Goal: Task Accomplishment & Management: Use online tool/utility

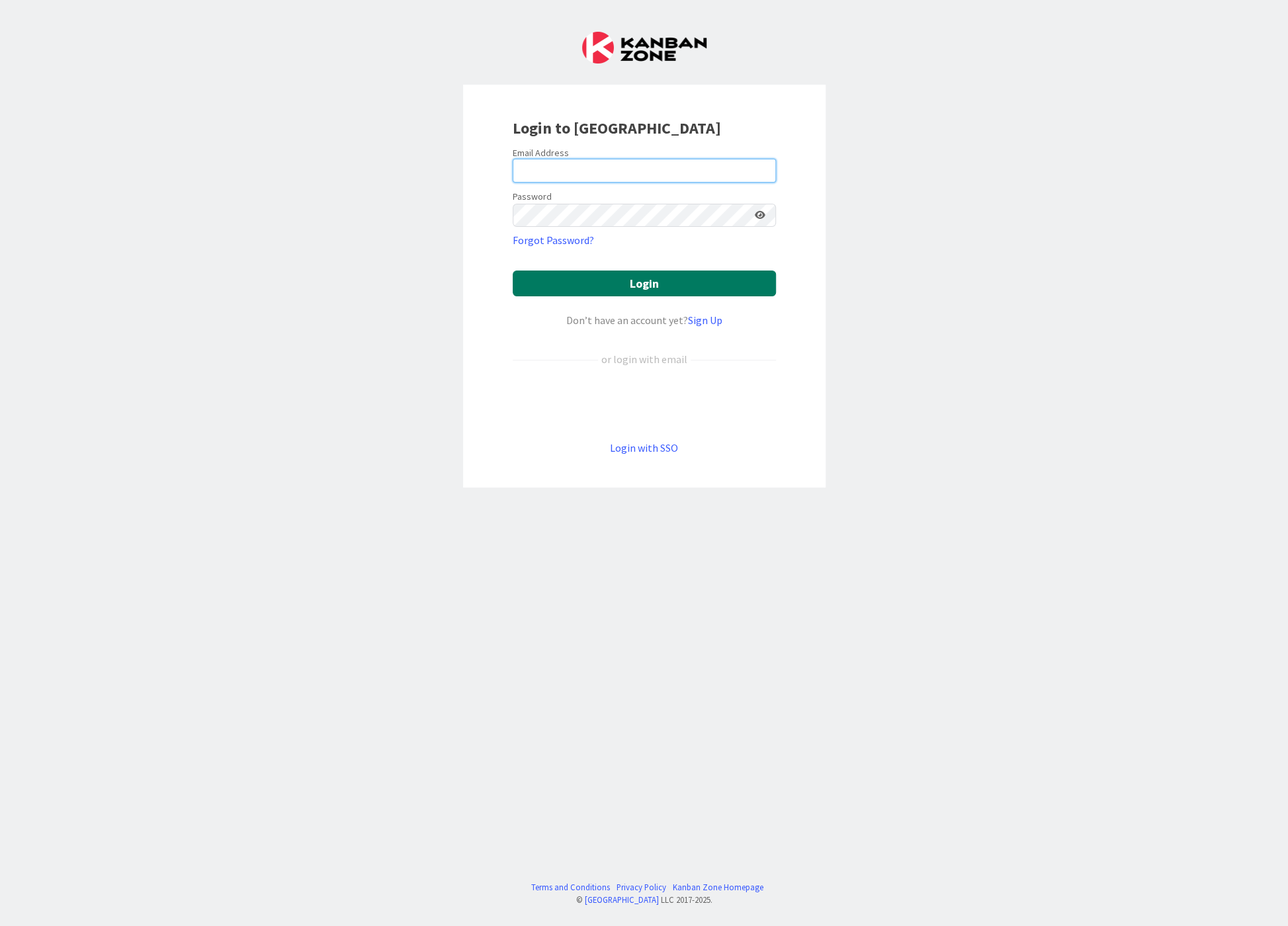
type input "[EMAIL_ADDRESS][DOMAIN_NAME]"
click at [654, 279] on button "Login" at bounding box center [644, 284] width 263 height 26
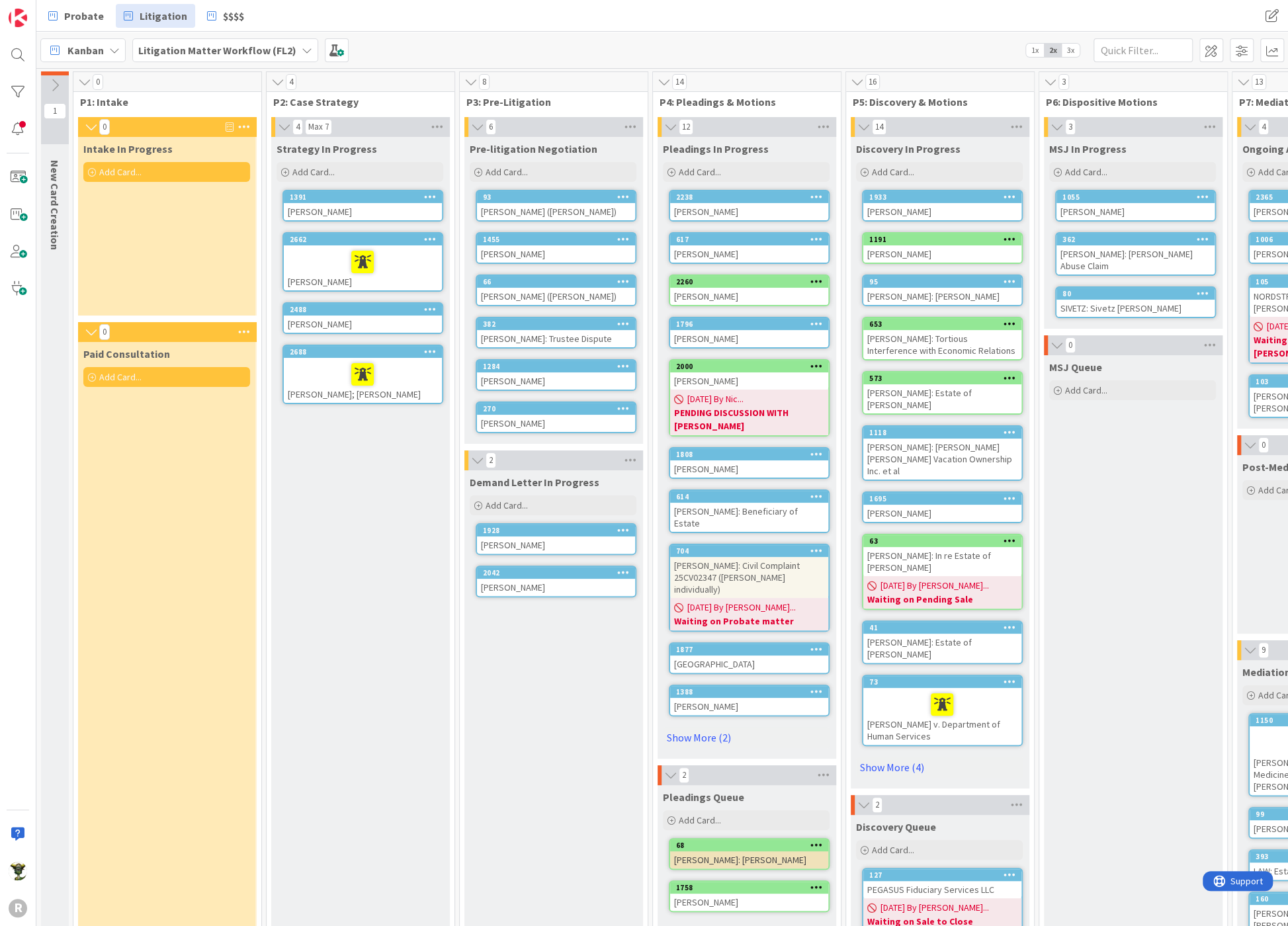
drag, startPoint x: 353, startPoint y: 204, endPoint x: 374, endPoint y: 493, distance: 289.8
click at [366, 609] on div "Strategy In Progress Add Card... 1391 [PERSON_NAME] 2662 [PERSON_NAME] 2488 [PE…" at bounding box center [359, 681] width 178 height 1089
click at [363, 209] on div "[PERSON_NAME]" at bounding box center [362, 212] width 158 height 18
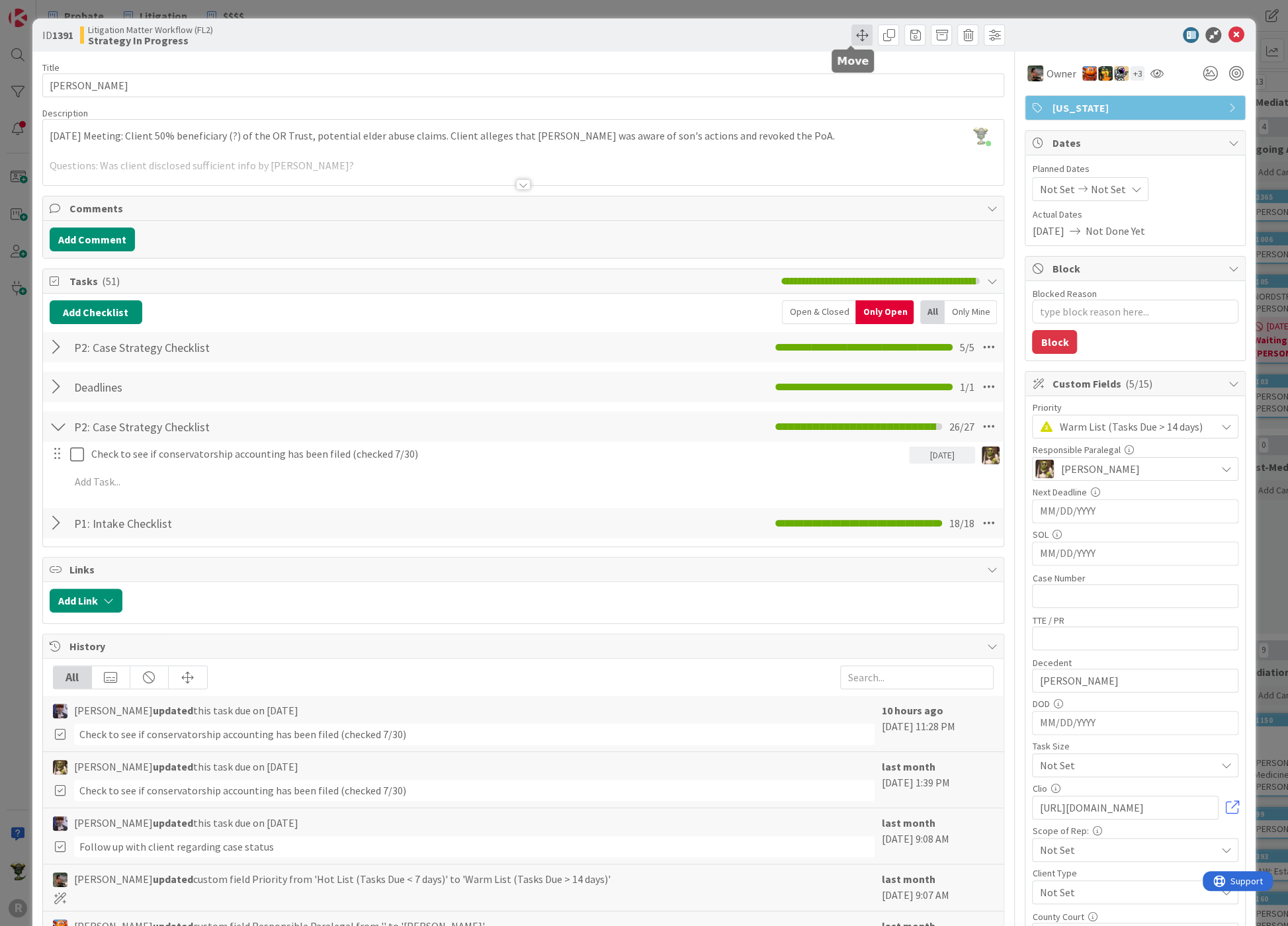
click at [851, 32] on span at bounding box center [862, 35] width 22 height 22
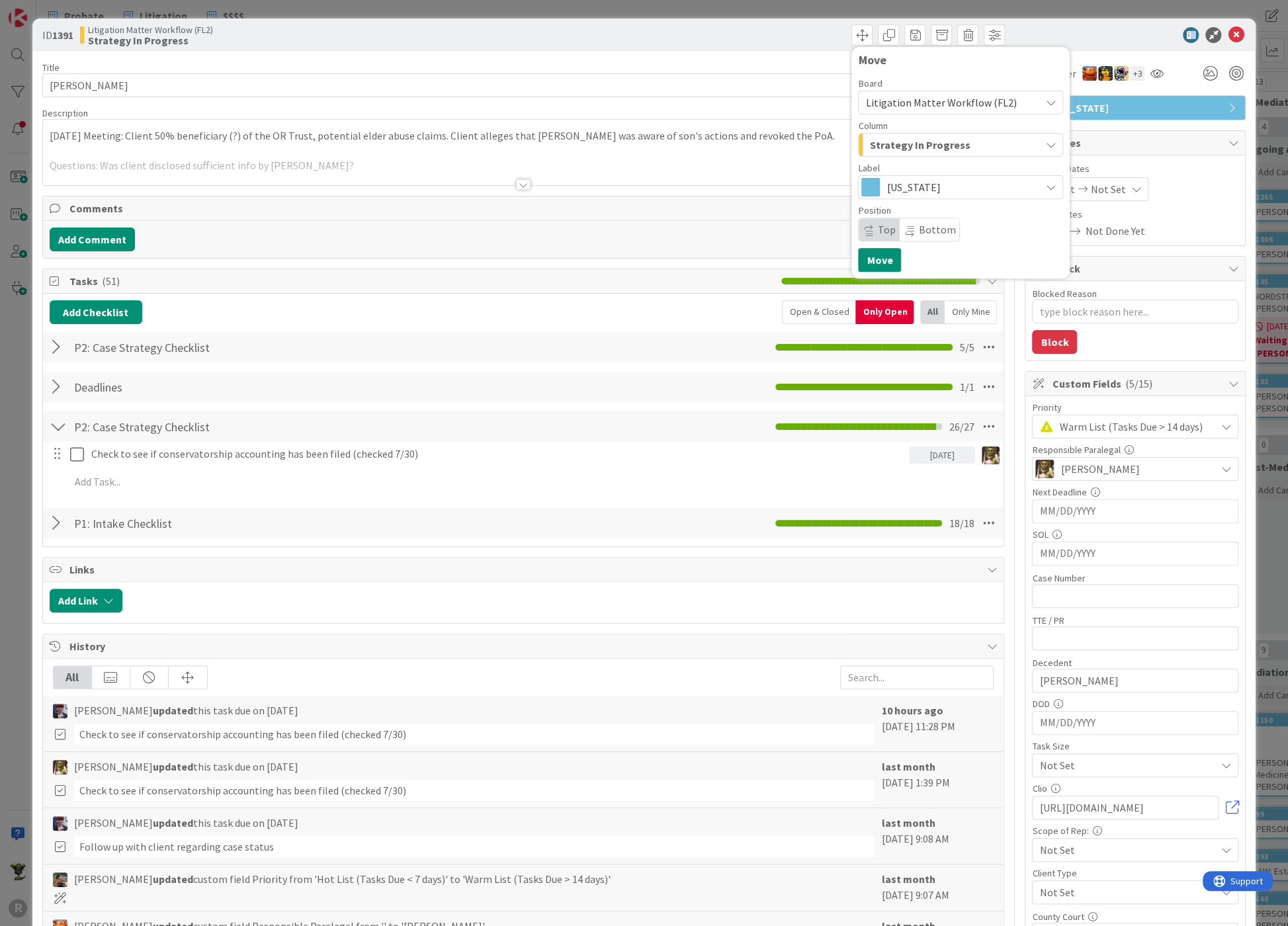
click at [931, 147] on span "Strategy In Progress" at bounding box center [919, 145] width 100 height 18
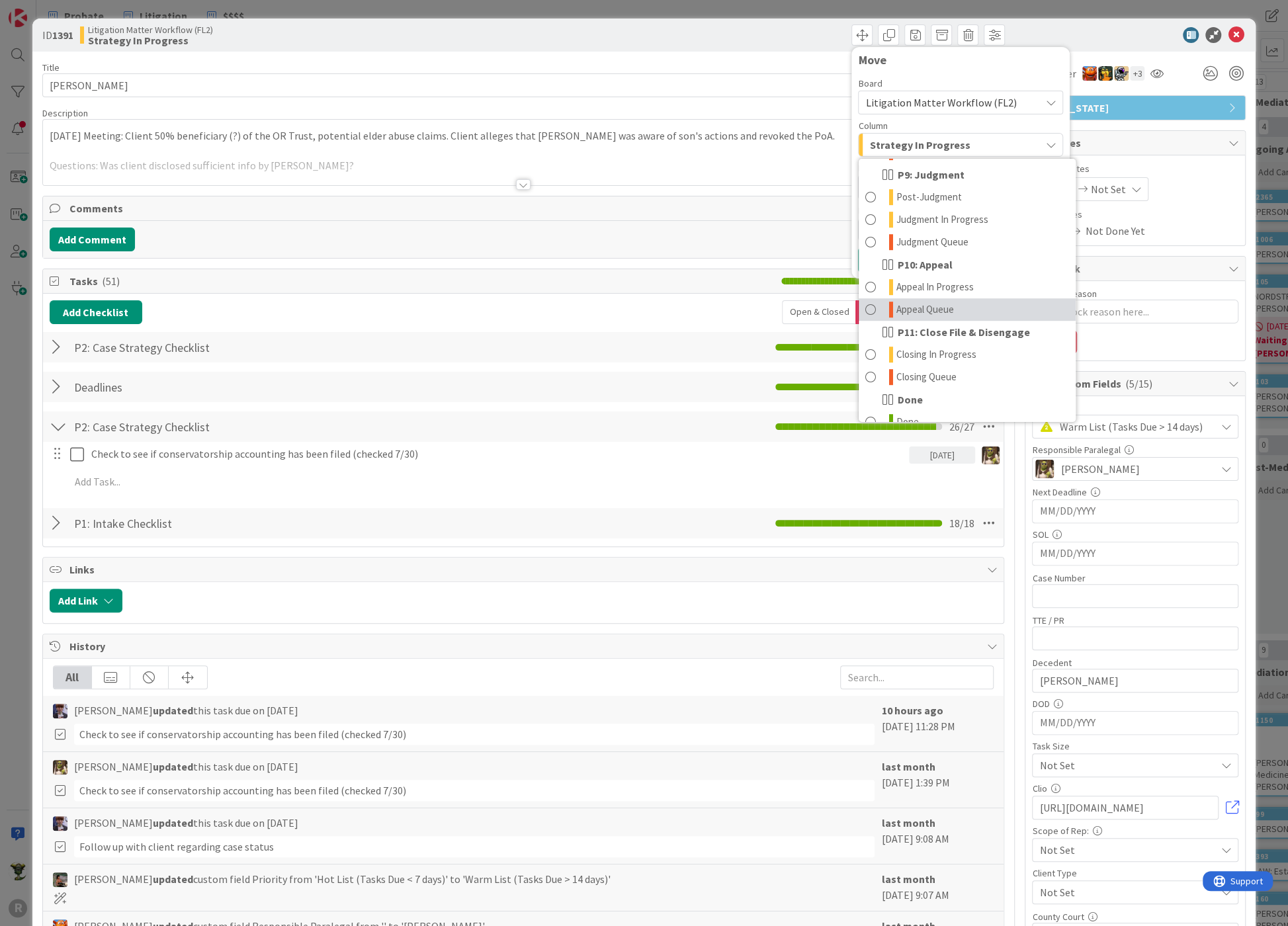
scroll to position [601, 0]
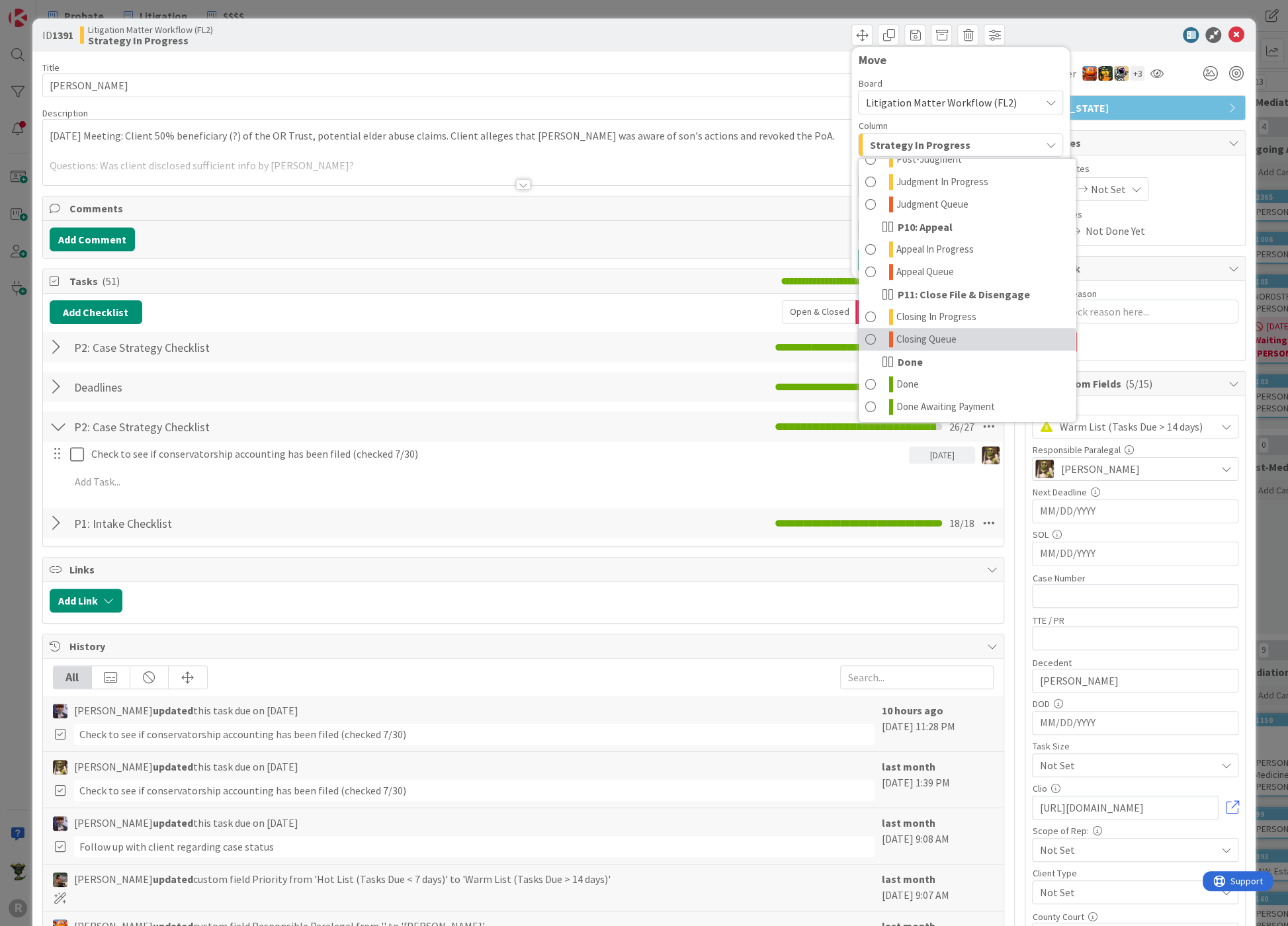
click at [913, 338] on span "Closing Queue" at bounding box center [926, 339] width 60 height 16
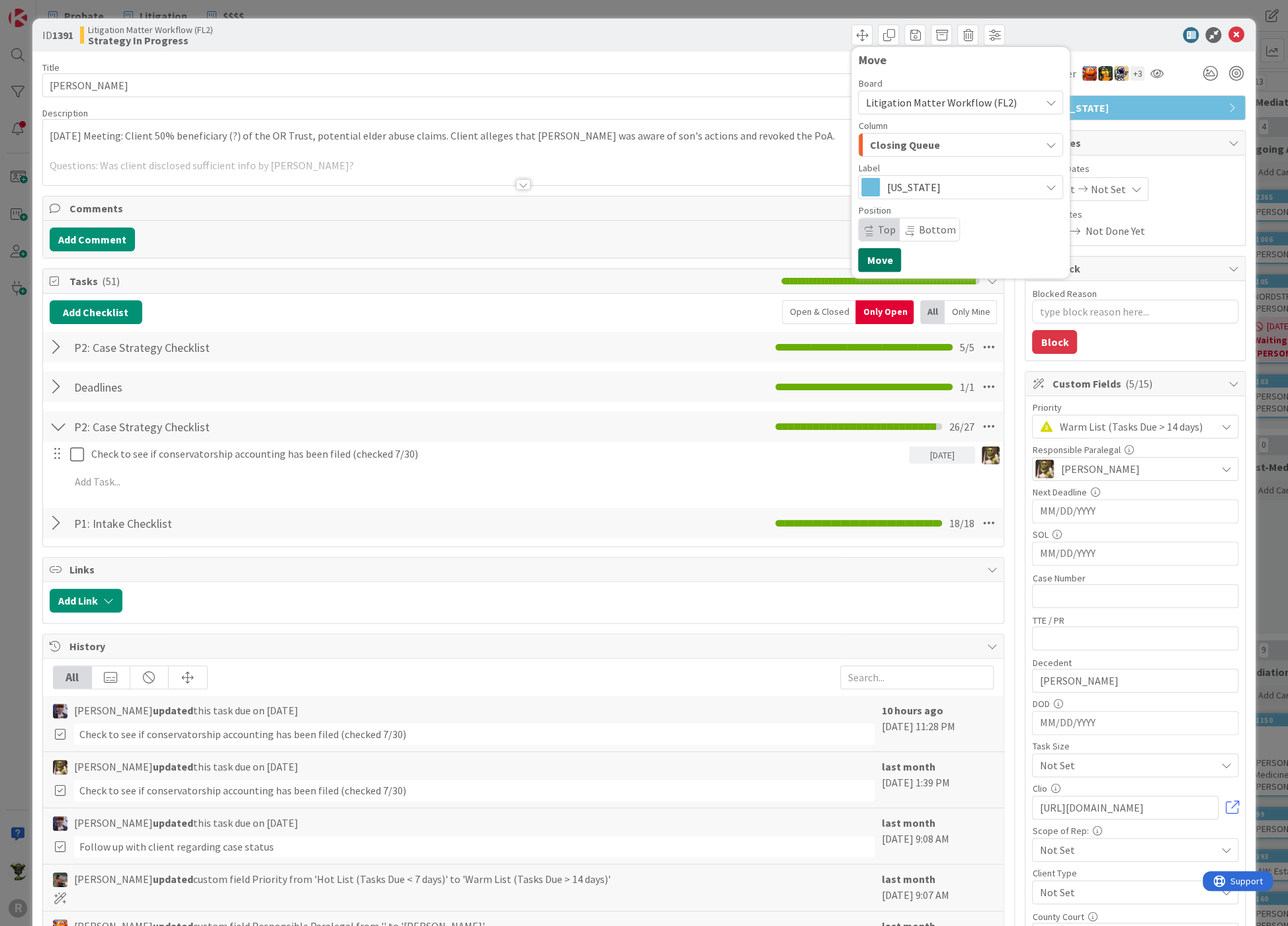
click at [869, 260] on button "Move" at bounding box center [880, 260] width 43 height 24
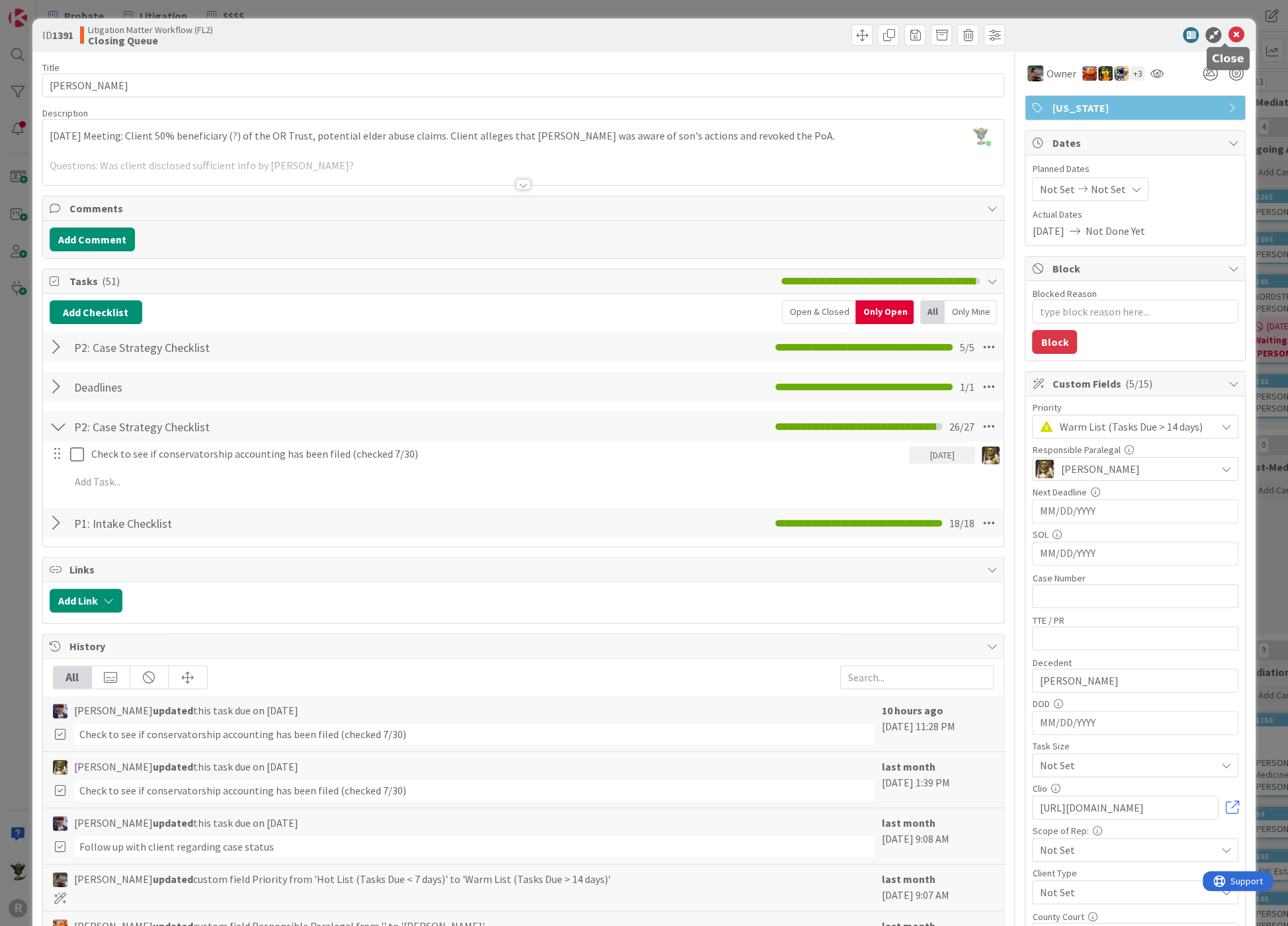
click at [1227, 30] on icon at bounding box center [1235, 35] width 16 height 16
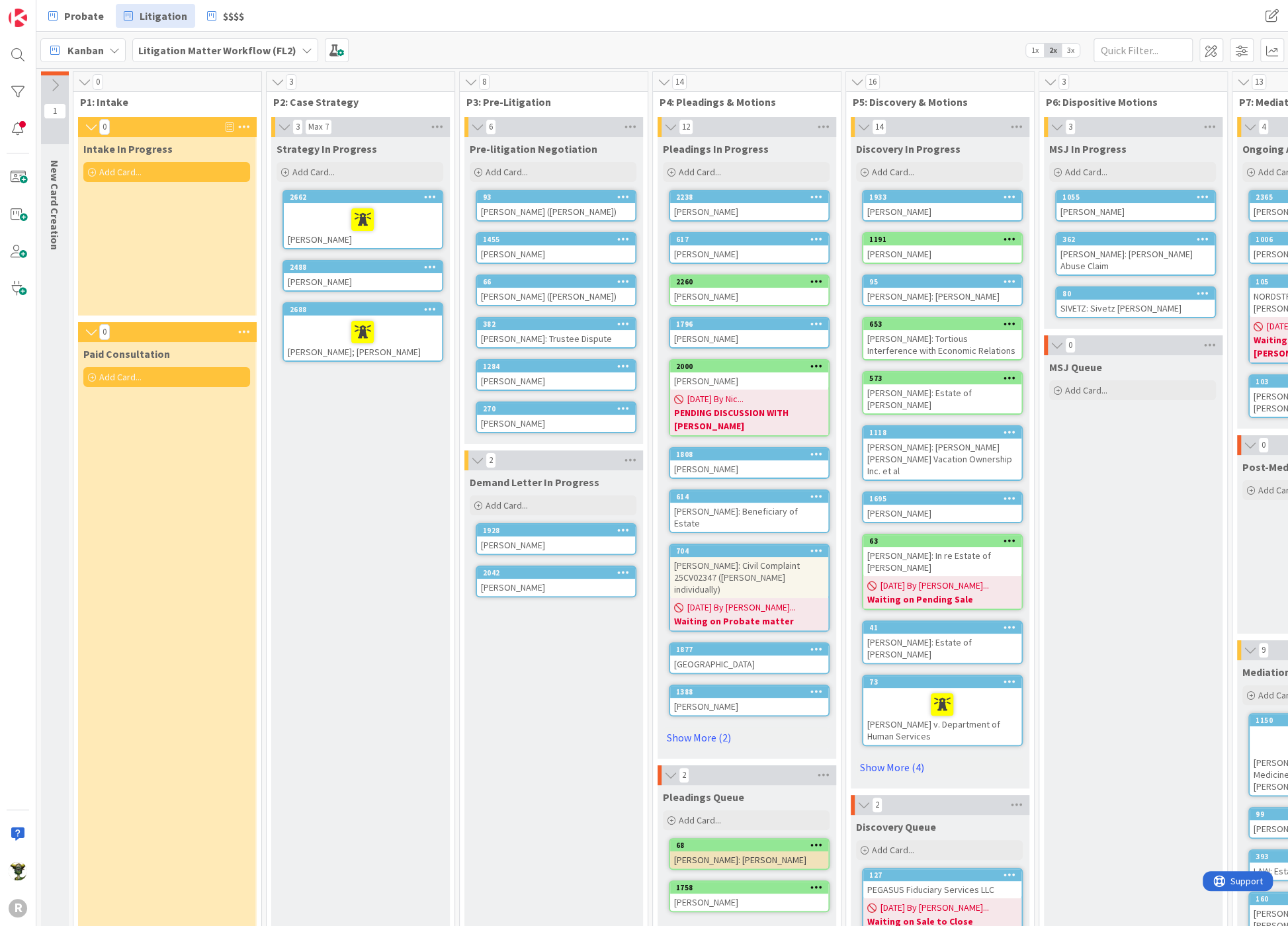
click at [331, 463] on div "Strategy In Progress Add Card... 2662 [PERSON_NAME] 2488 [PERSON_NAME] 2688 [PE…" at bounding box center [359, 681] width 178 height 1089
click at [317, 462] on div "Strategy In Progress Add Card... 2662 [PERSON_NAME] 2488 [PERSON_NAME] 2688 [PE…" at bounding box center [359, 681] width 178 height 1089
click at [182, 542] on div "Paid Consultation Add Card..." at bounding box center [166, 784] width 178 height 884
click at [188, 248] on div "Intake In Progress Add Card..." at bounding box center [166, 226] width 178 height 179
click at [406, 35] on div "Kanban Litigation Matter Workflow (FL2) 1x 2x 3x" at bounding box center [662, 49] width 1252 height 36
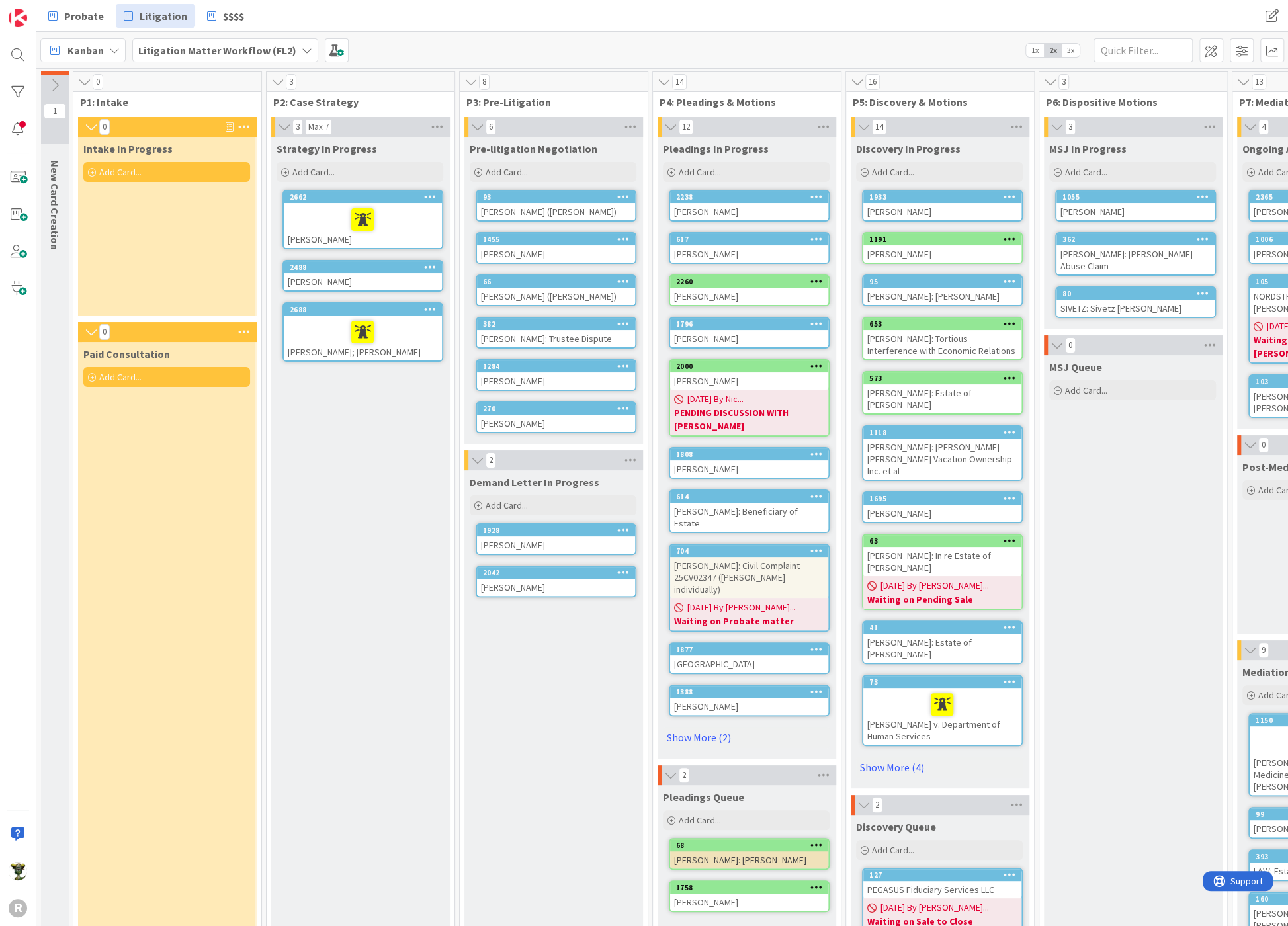
click at [22, 368] on div "R" at bounding box center [18, 463] width 36 height 926
click at [307, 326] on div at bounding box center [362, 332] width 150 height 27
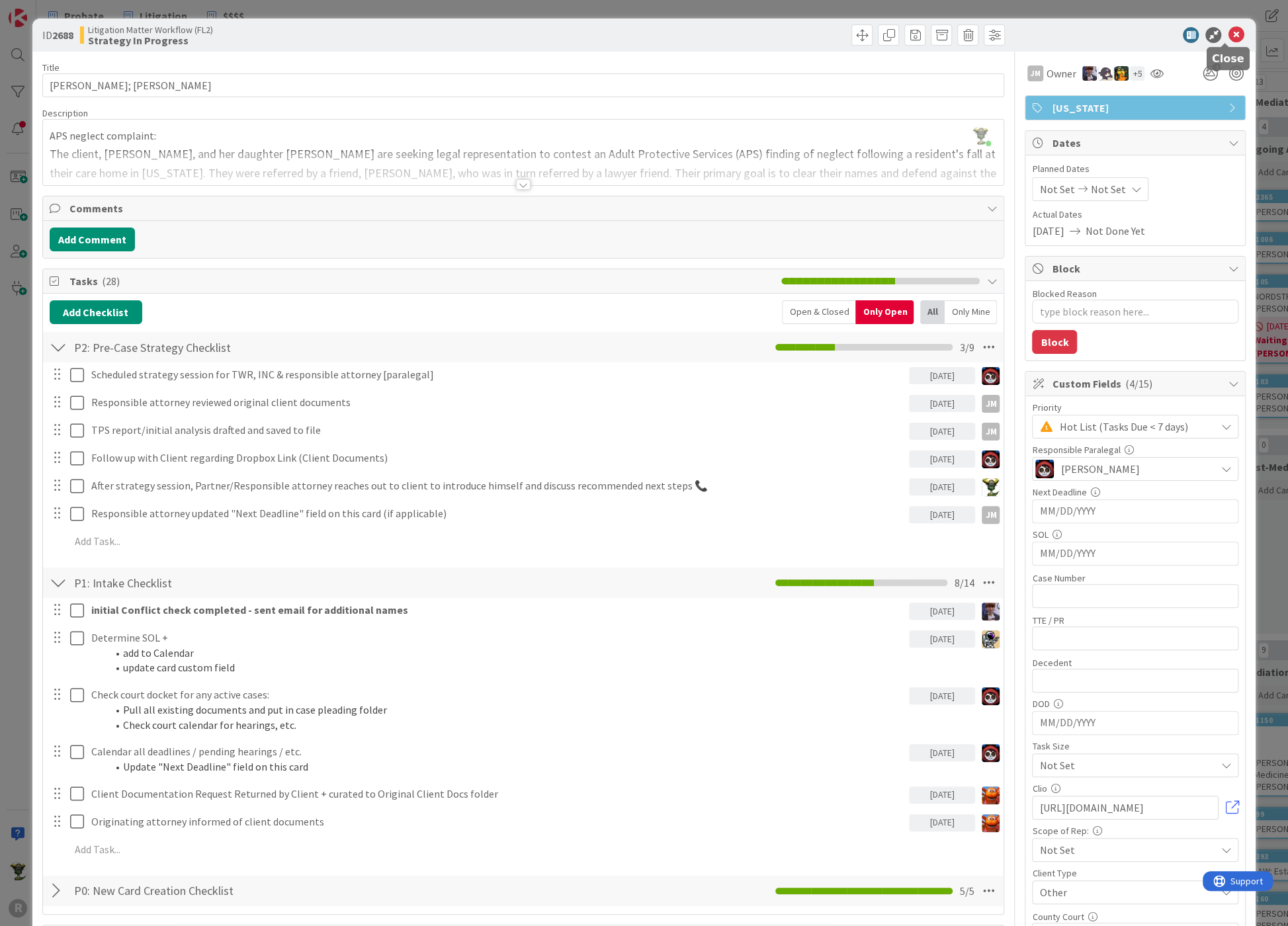
click at [1227, 27] on icon at bounding box center [1235, 35] width 16 height 16
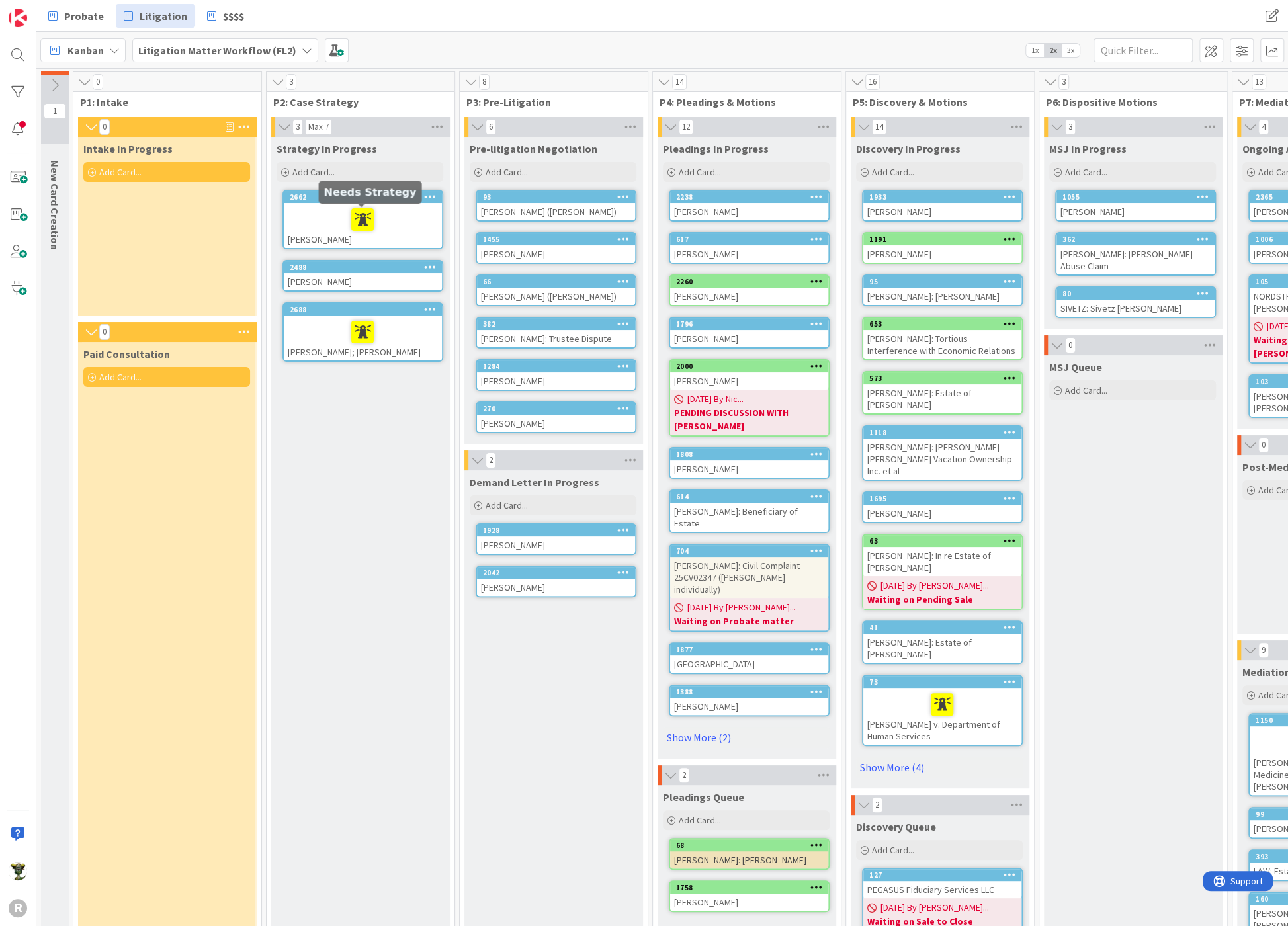
click at [302, 210] on div at bounding box center [362, 220] width 150 height 27
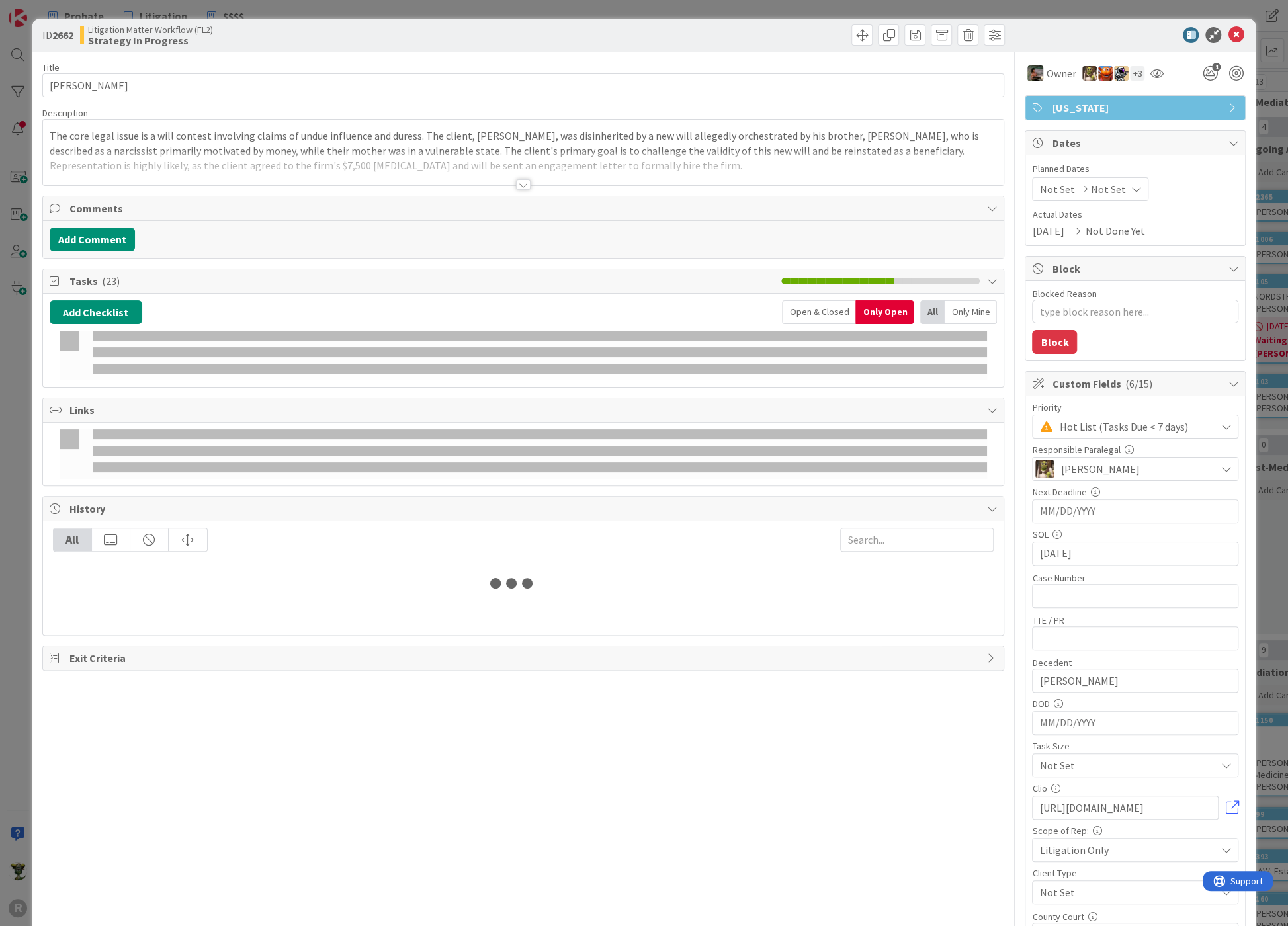
type textarea "x"
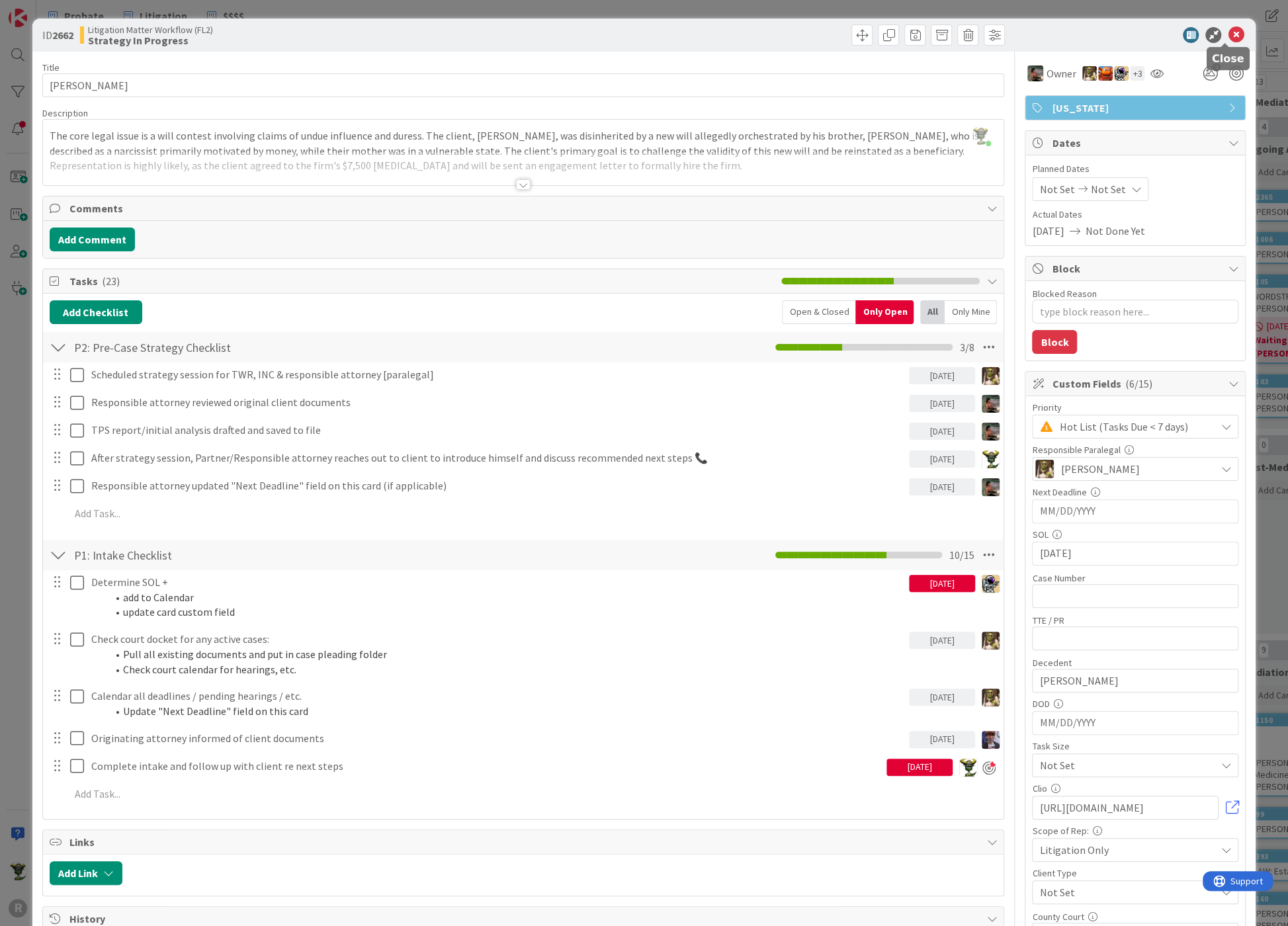
click at [1227, 37] on icon at bounding box center [1235, 35] width 16 height 16
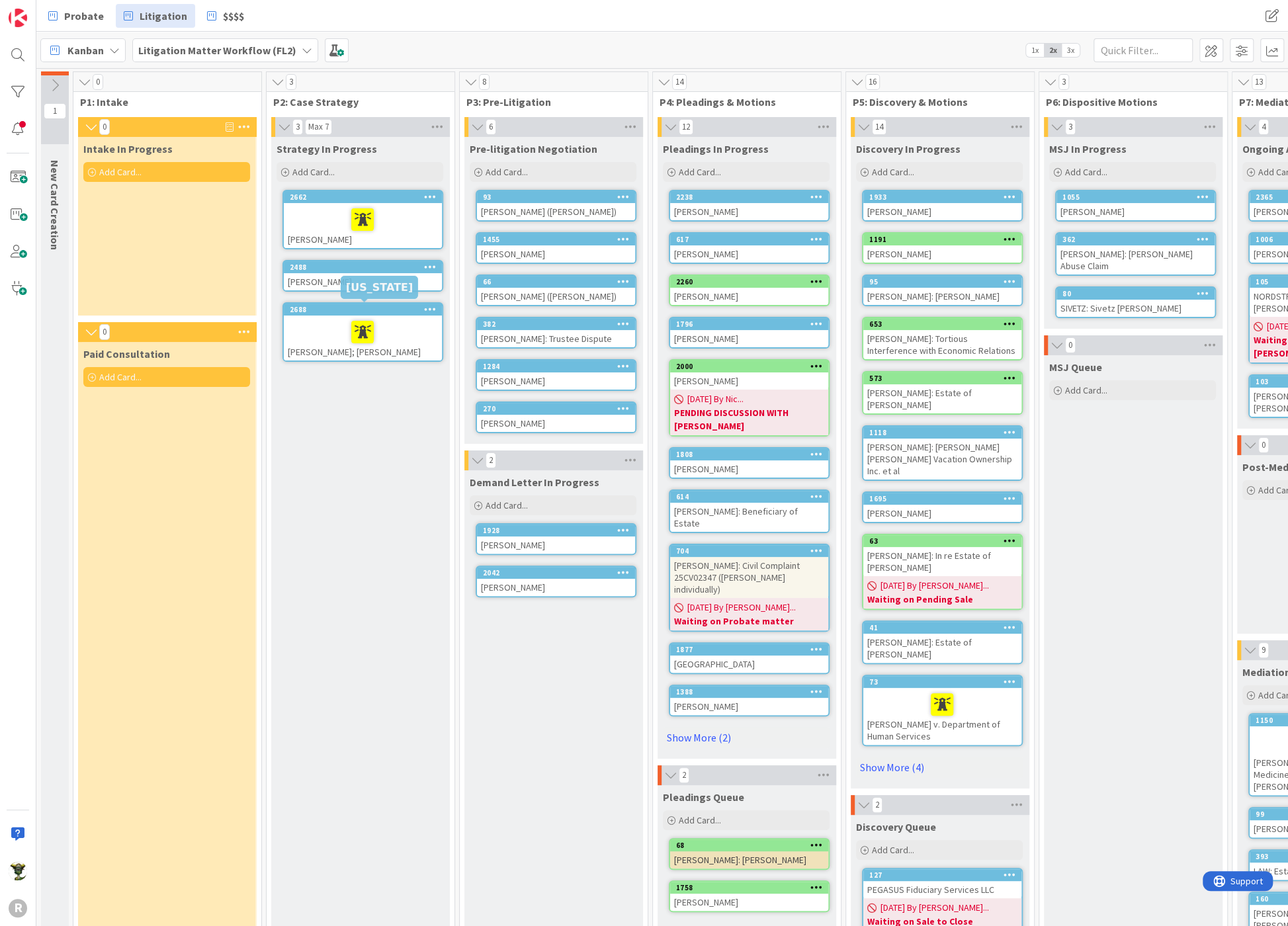
click at [309, 398] on div "Strategy In Progress Add Card... 2662 [PERSON_NAME] 2488 [PERSON_NAME] 2688 [PE…" at bounding box center [359, 681] width 178 height 1089
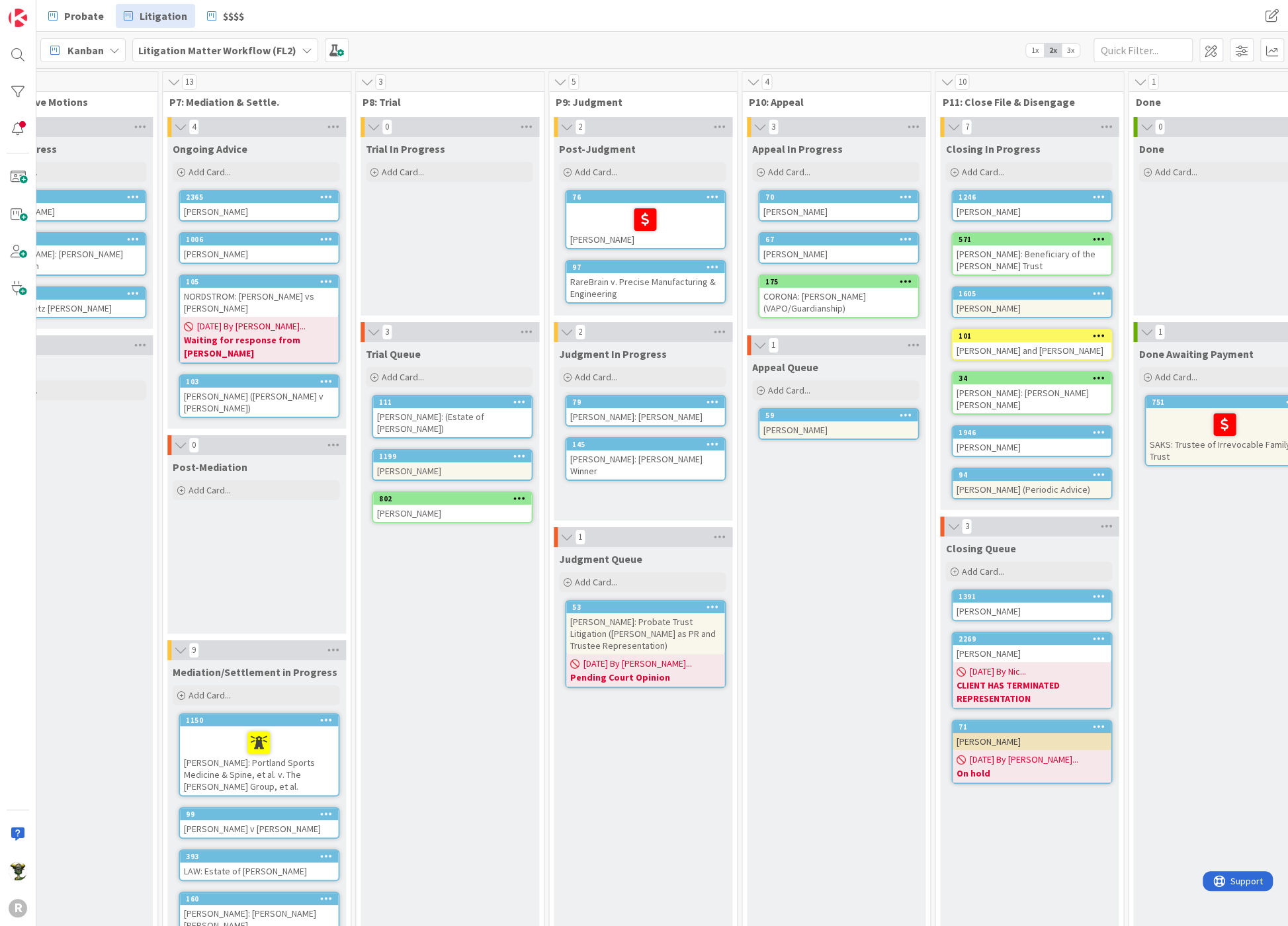
scroll to position [0, 1180]
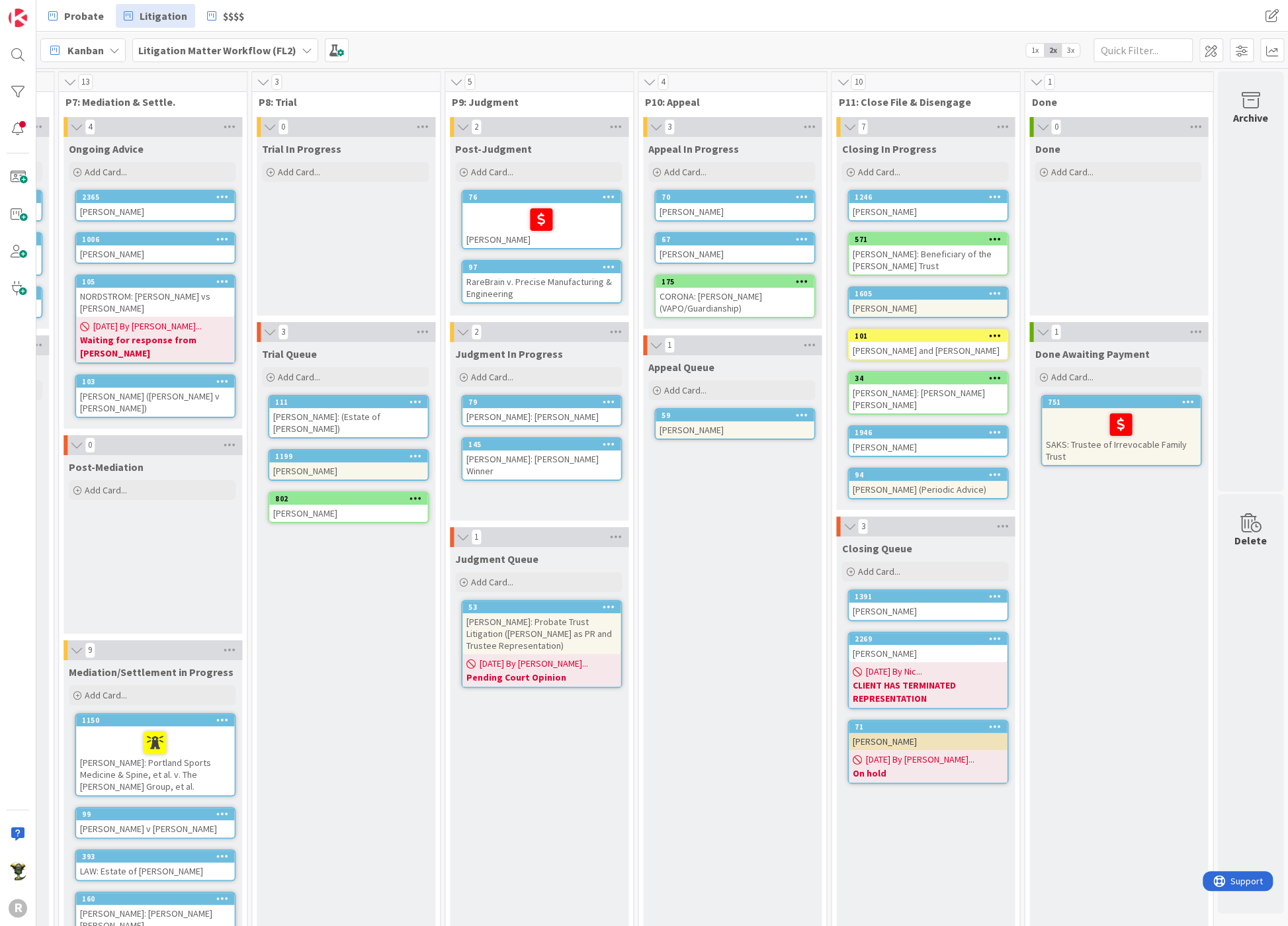
click at [1107, 547] on div "Done Awaiting Payment Add Card... 751 SAKS: Trustee of Irrevocable Family Trust" at bounding box center [1117, 784] width 178 height 884
drag, startPoint x: 463, startPoint y: 210, endPoint x: 387, endPoint y: 216, distance: 76.2
click at [387, 216] on div "Trial In Progress Add Card..." at bounding box center [345, 226] width 178 height 179
click at [315, 692] on div "Trial Queue Add Card... 111 [PERSON_NAME]: (Estate of [PERSON_NAME]) 1199 [PERS…" at bounding box center [345, 784] width 178 height 884
click at [671, 649] on div "Appeal Queue Add Card... 59 [PERSON_NAME]" at bounding box center [731, 790] width 178 height 871
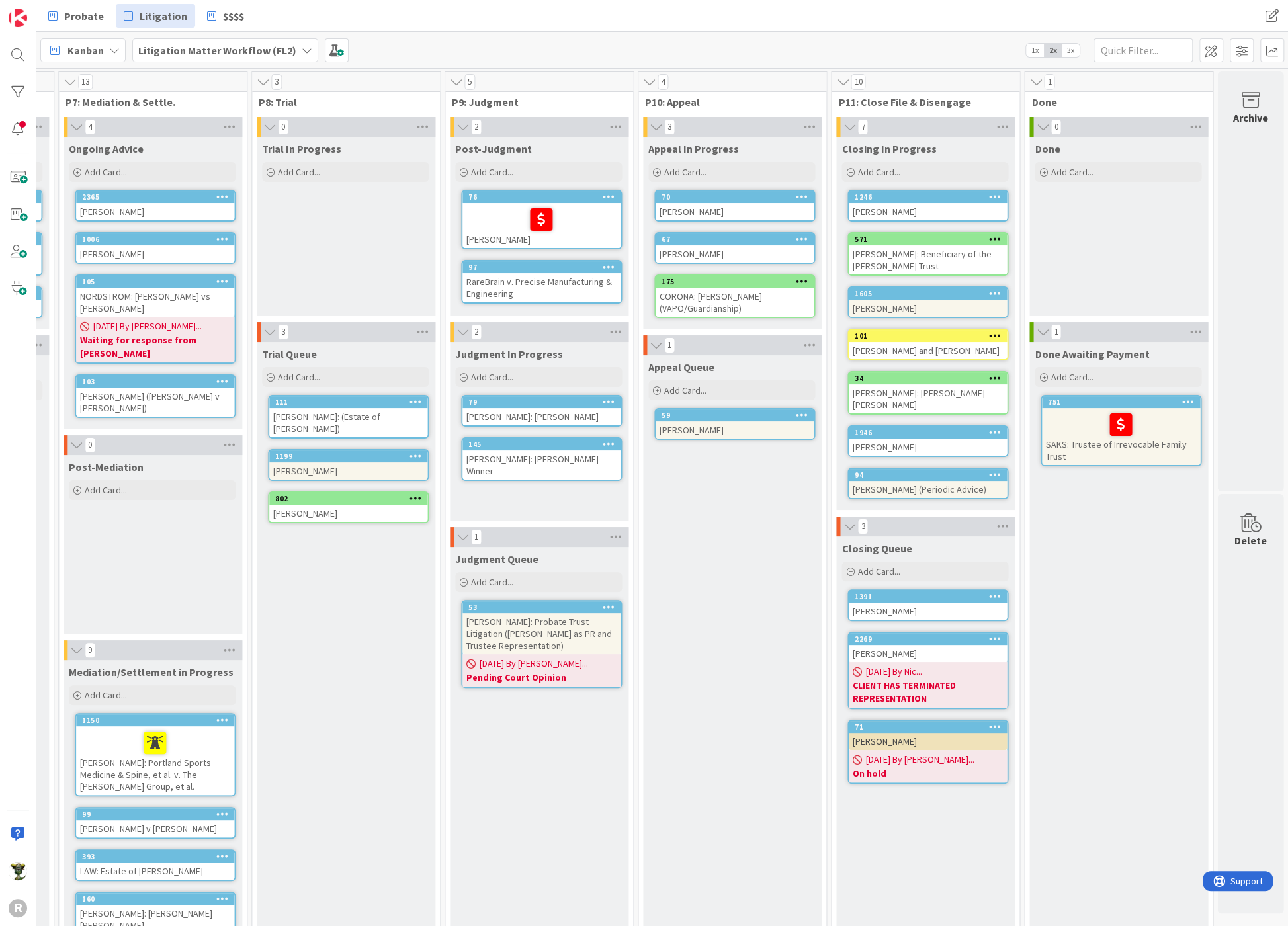
click at [376, 237] on div "Trial In Progress Add Card..." at bounding box center [345, 226] width 178 height 179
